Goal: Transaction & Acquisition: Purchase product/service

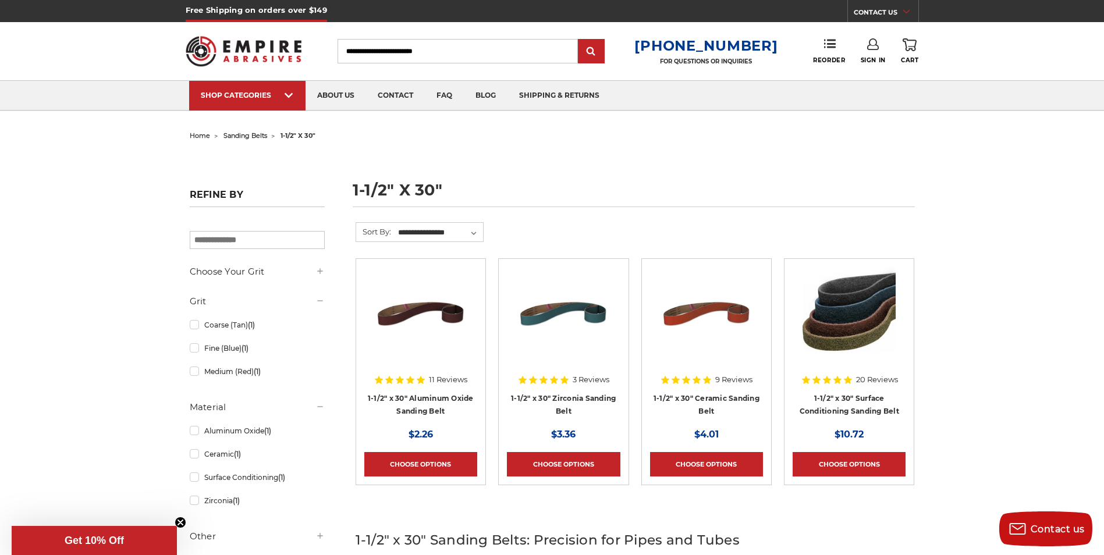
click at [205, 138] on span "home" at bounding box center [200, 135] width 20 height 8
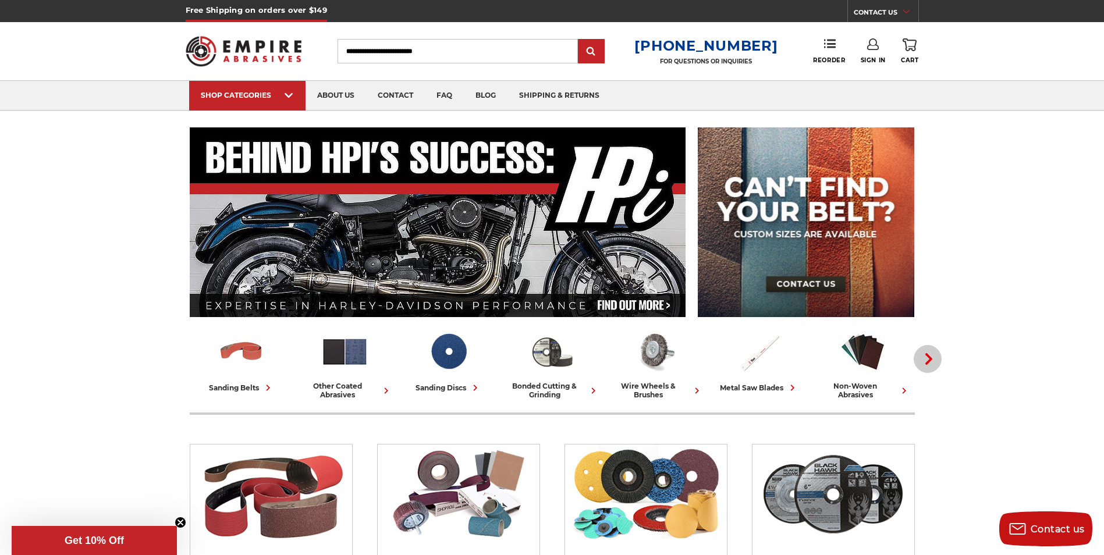
click at [922, 357] on span "button" at bounding box center [927, 359] width 13 height 12
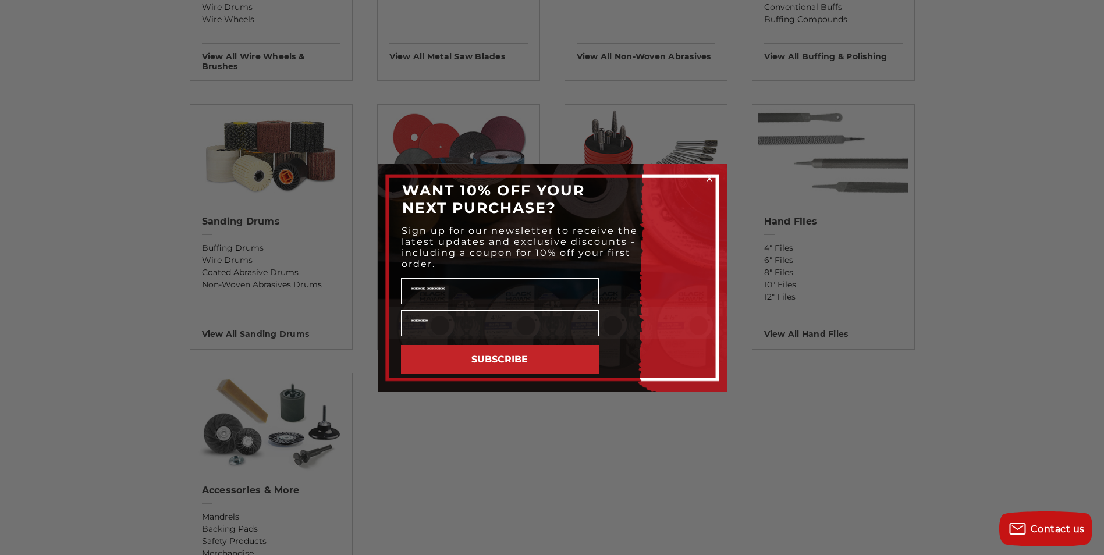
scroll to position [756, 0]
